Goal: Check status: Check status

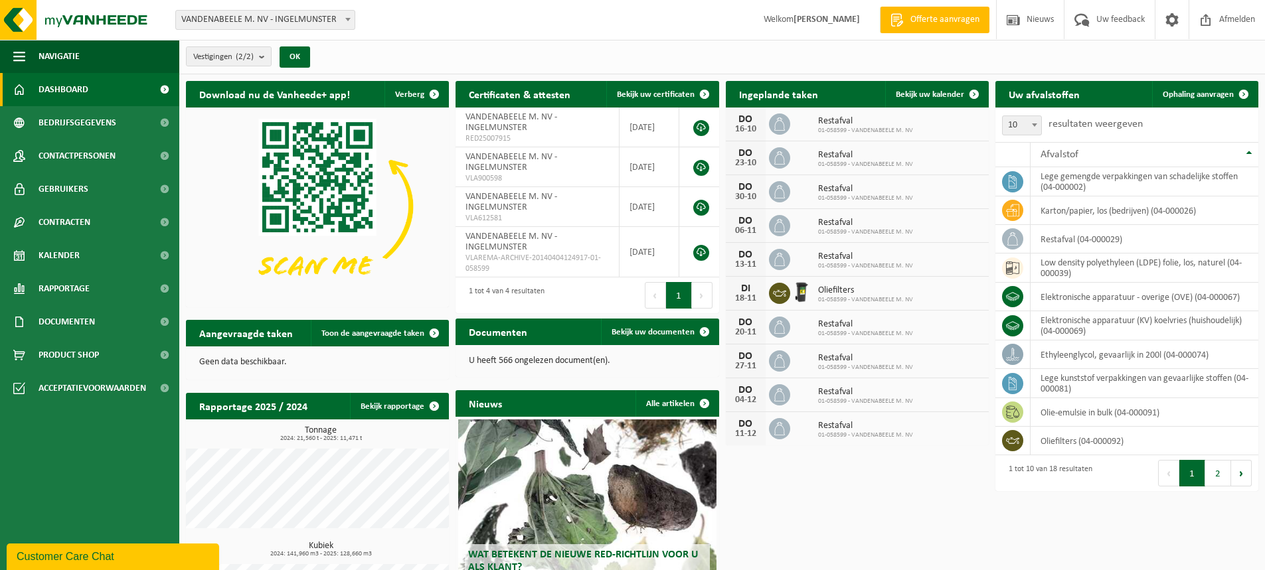
click at [55, 92] on span "Dashboard" at bounding box center [64, 89] width 50 height 33
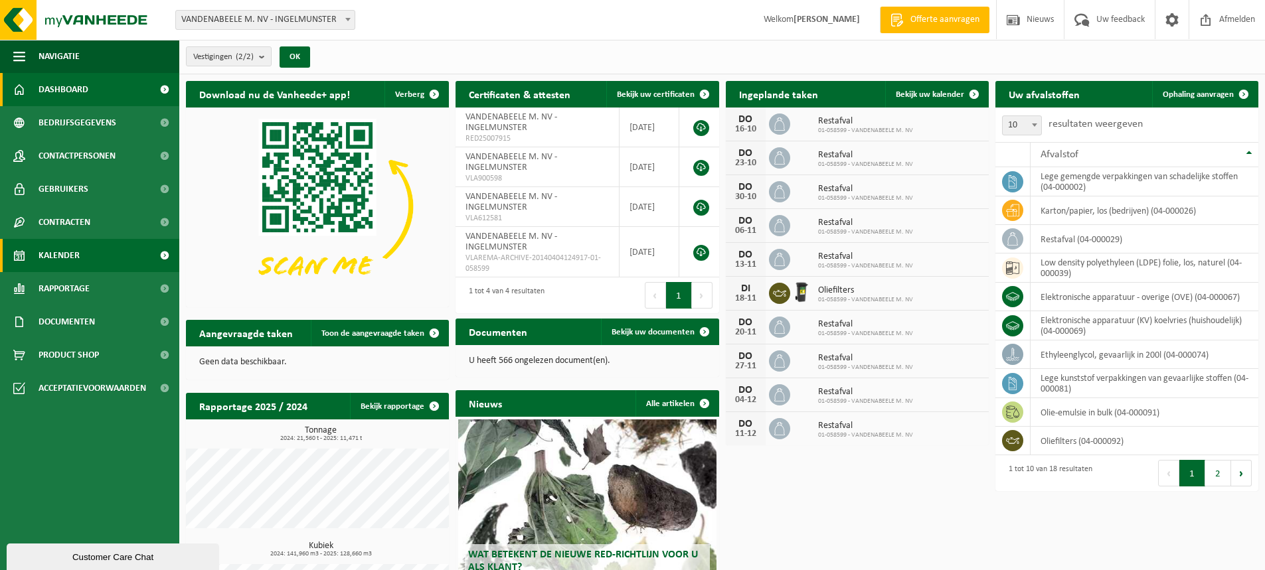
click at [62, 262] on span "Kalender" at bounding box center [59, 255] width 41 height 33
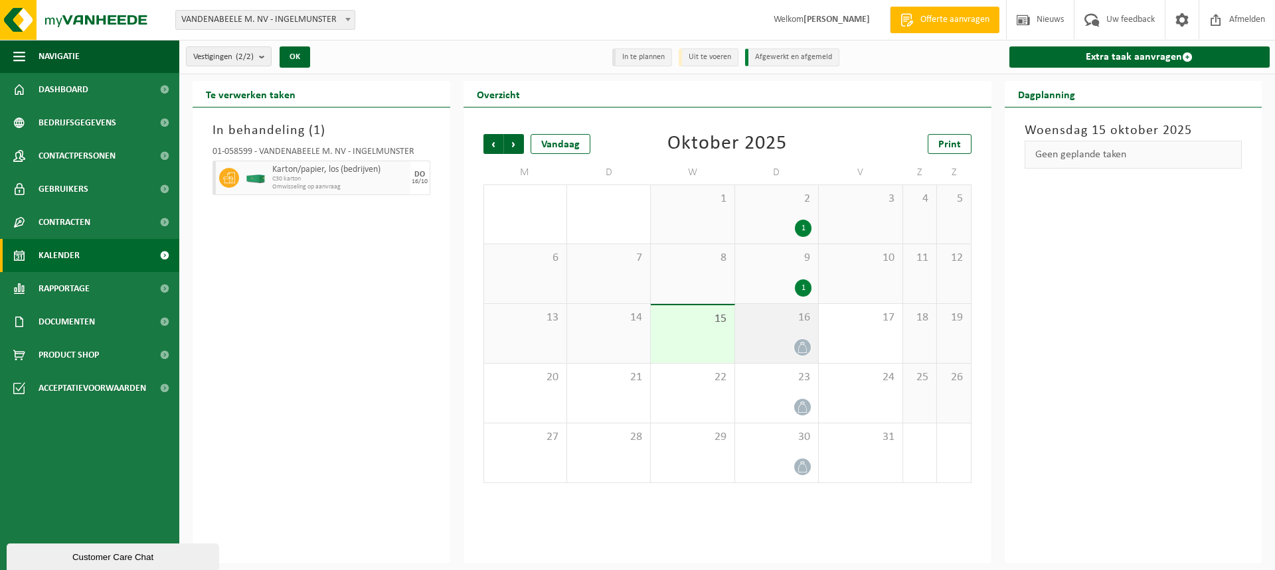
click at [775, 332] on div "16" at bounding box center [776, 333] width 83 height 59
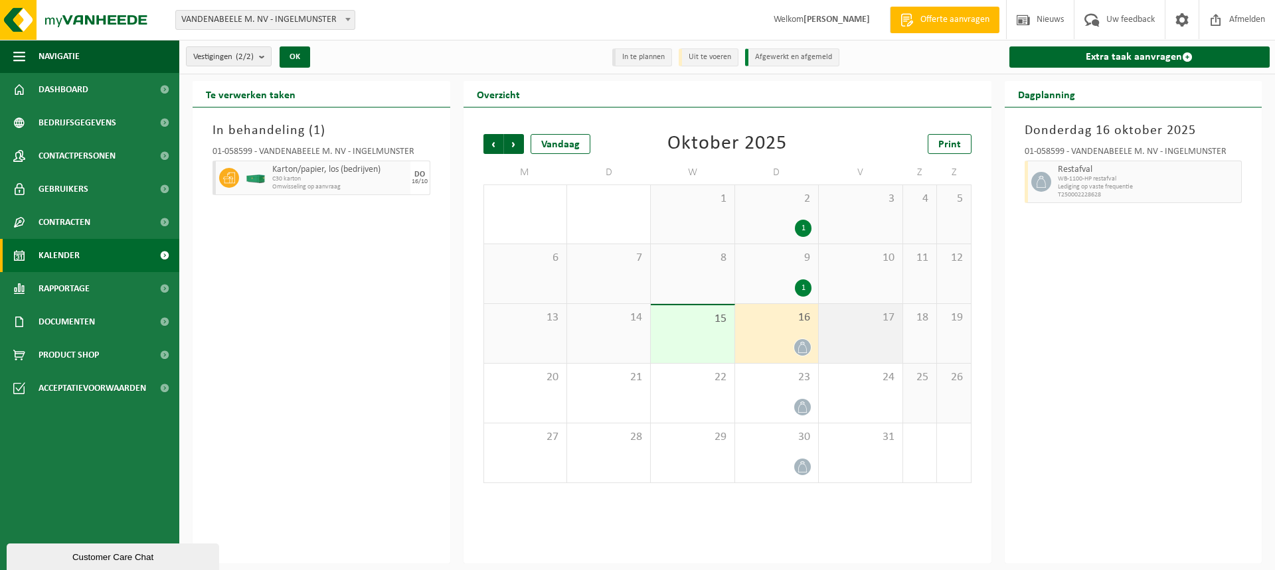
click at [840, 327] on div "17" at bounding box center [860, 333] width 83 height 59
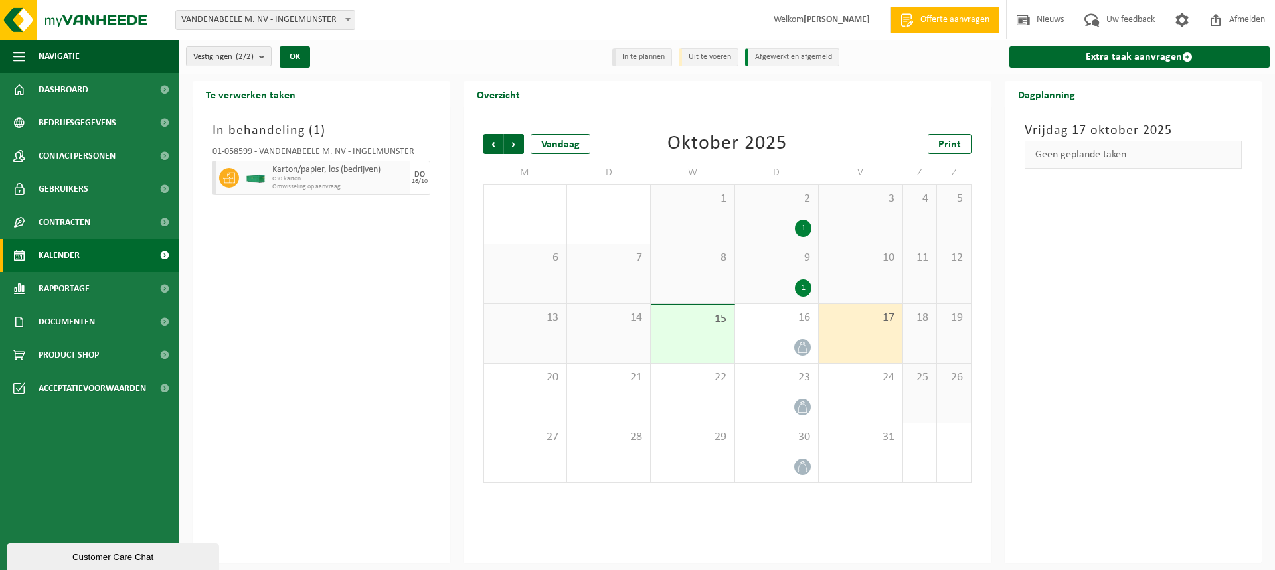
click at [303, 179] on span "C30 karton" at bounding box center [339, 179] width 135 height 8
click at [295, 175] on span "C30 karton" at bounding box center [339, 179] width 135 height 8
click at [801, 329] on div "16" at bounding box center [776, 333] width 83 height 59
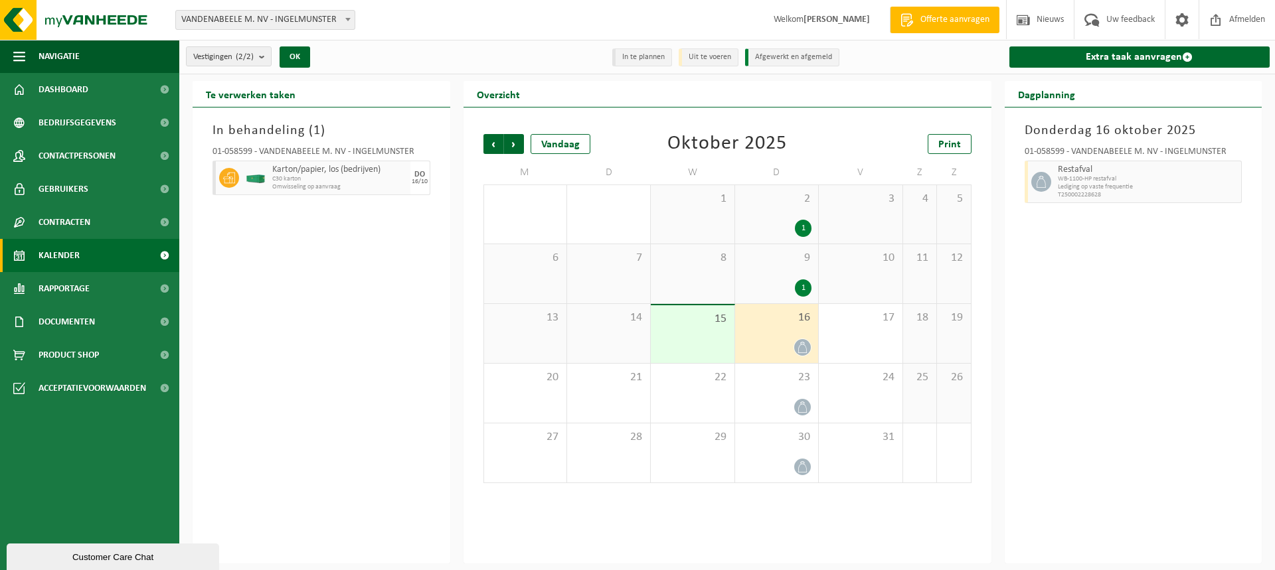
click at [290, 272] on div "In behandeling ( 1 ) 01-058599 - VANDENABEELE M. NV - INGELMUNSTER Karton/papie…" at bounding box center [322, 336] width 258 height 456
